Goal: Task Accomplishment & Management: Use online tool/utility

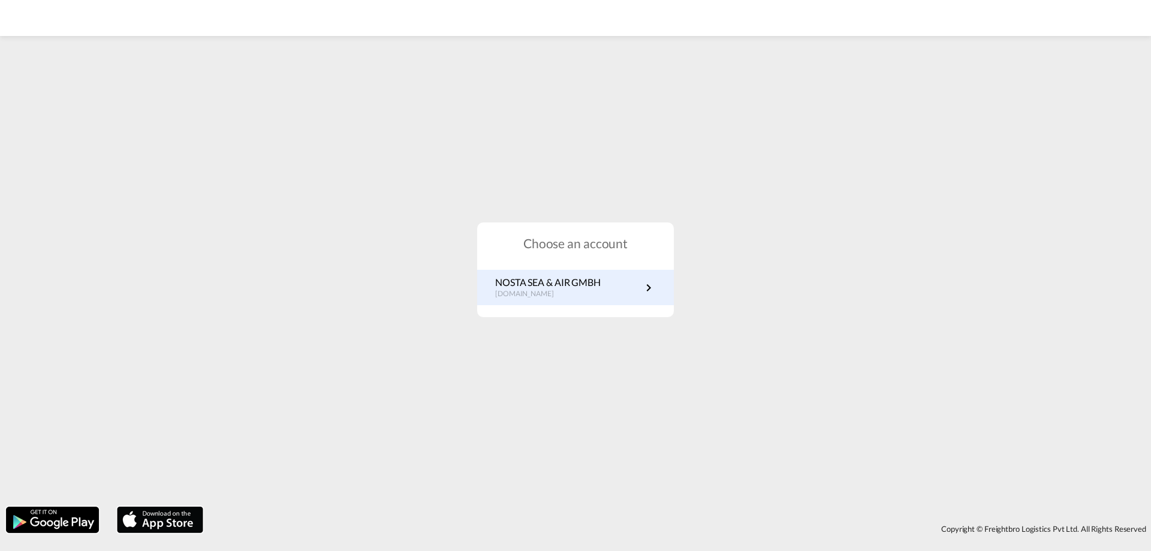
click at [548, 292] on p "de.portal.greencarrier.com" at bounding box center [547, 294] width 105 height 10
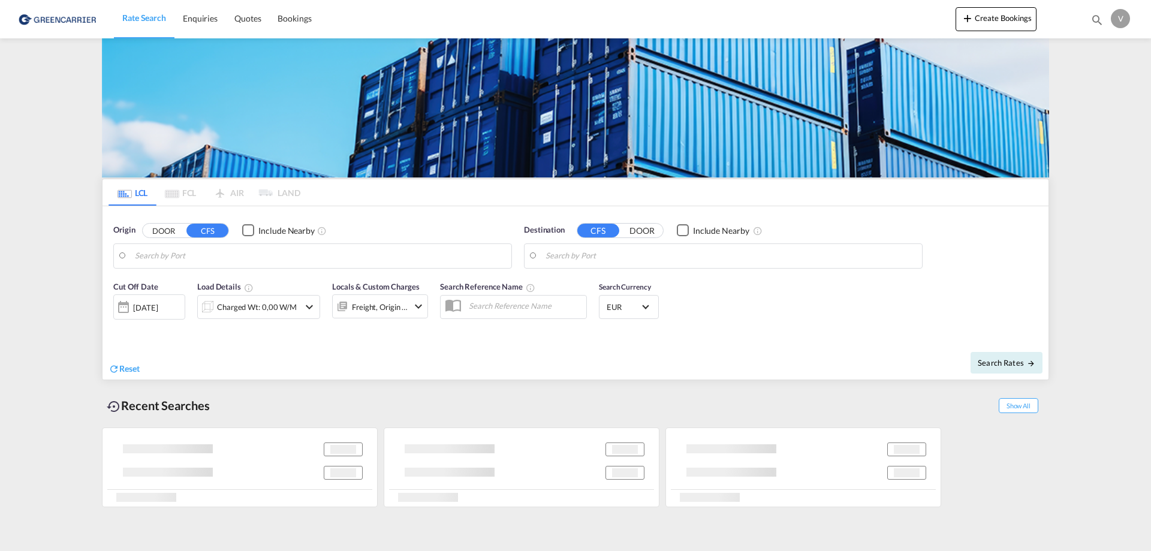
type input "[GEOGRAPHIC_DATA], [GEOGRAPHIC_DATA]"
type input "Altamira, MXATM"
